Goal: Navigation & Orientation: Find specific page/section

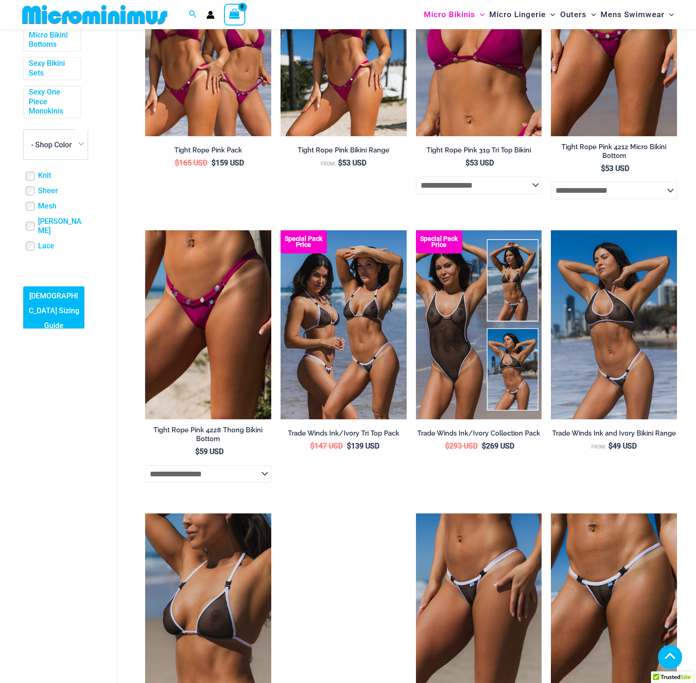
scroll to position [413, 0]
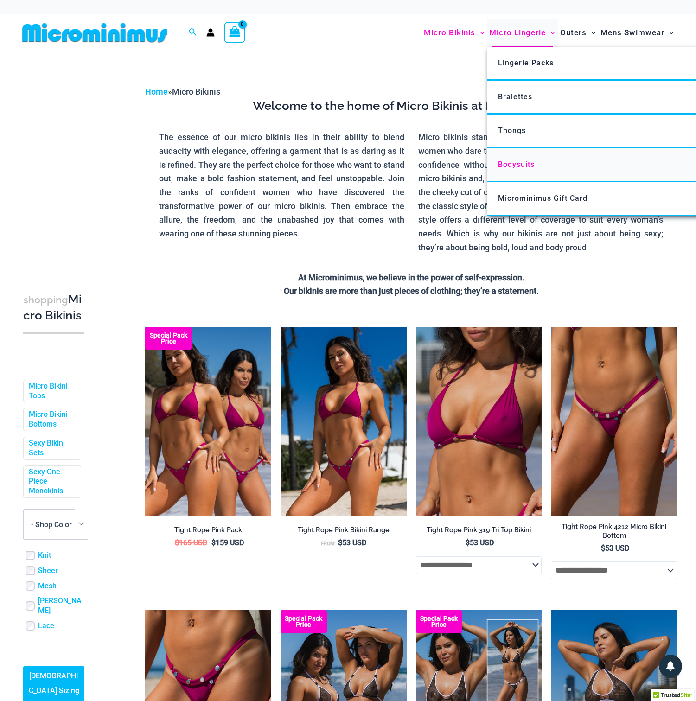
click at [513, 166] on span "Bodysuits" at bounding box center [516, 164] width 37 height 9
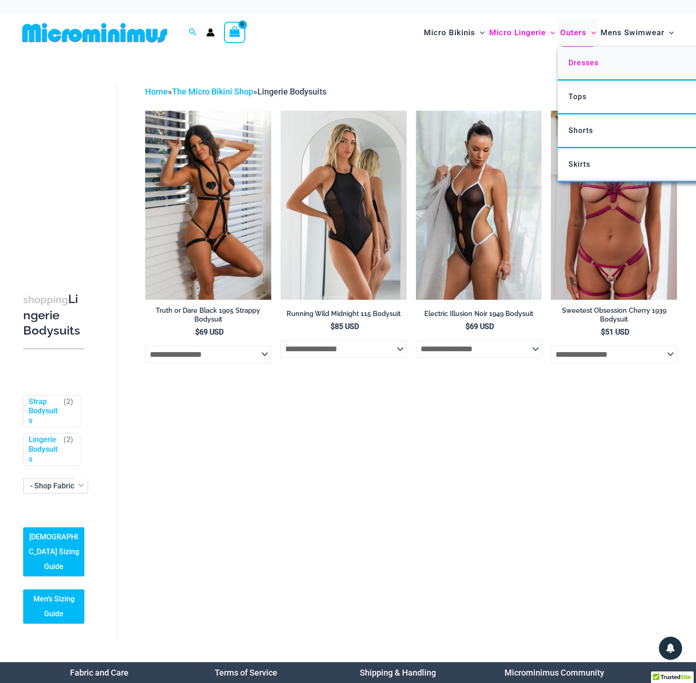
click at [576, 65] on span "Dresses" at bounding box center [583, 62] width 30 height 9
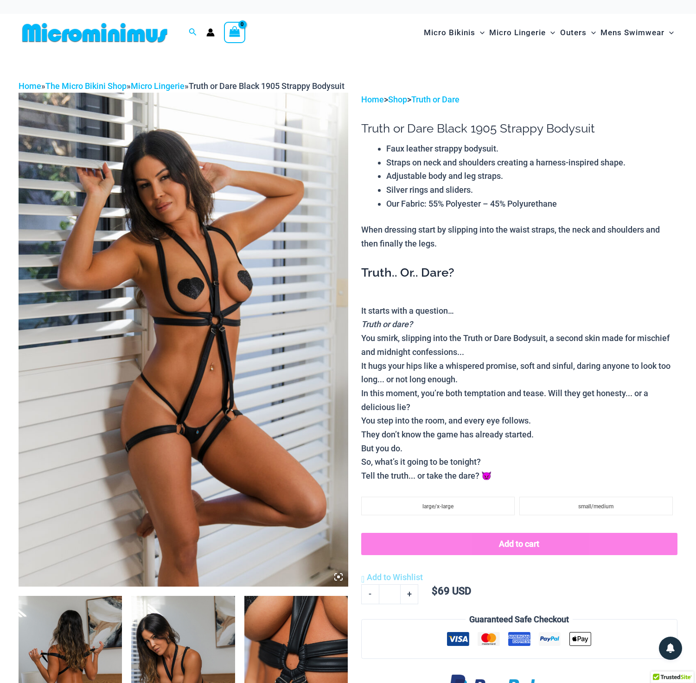
click at [218, 326] on img at bounding box center [184, 340] width 330 height 494
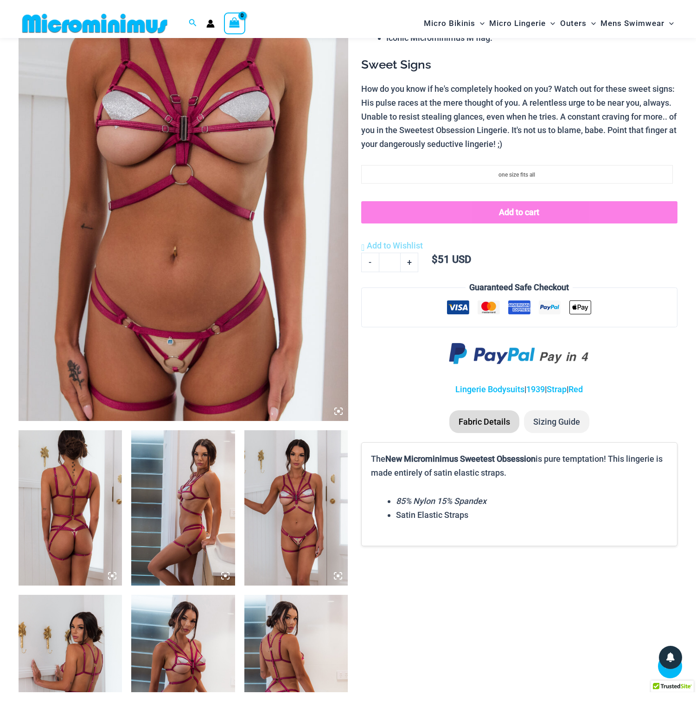
scroll to position [172, 0]
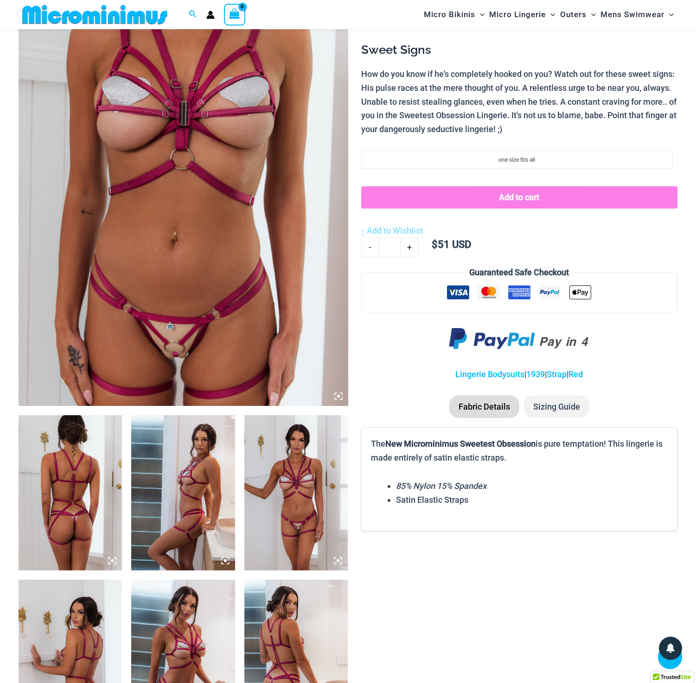
click at [75, 518] on img at bounding box center [70, 492] width 103 height 155
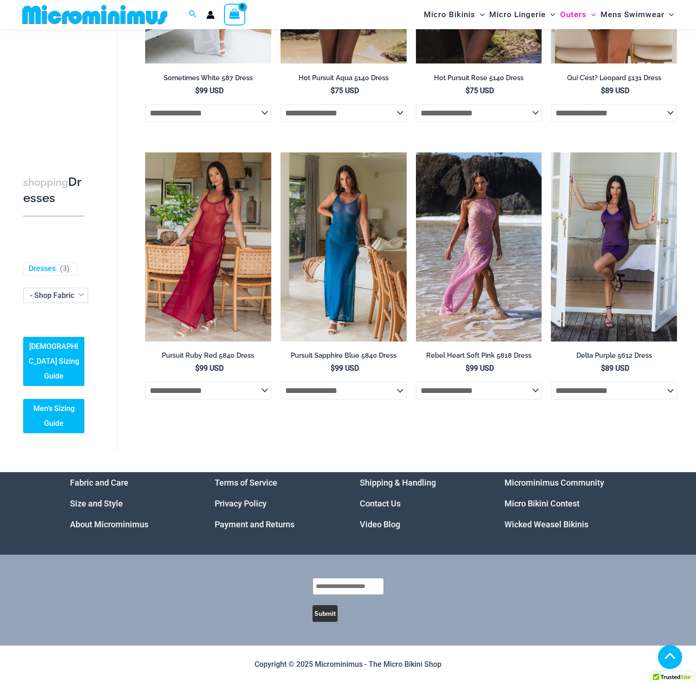
scroll to position [507, 0]
